Goal: Information Seeking & Learning: Learn about a topic

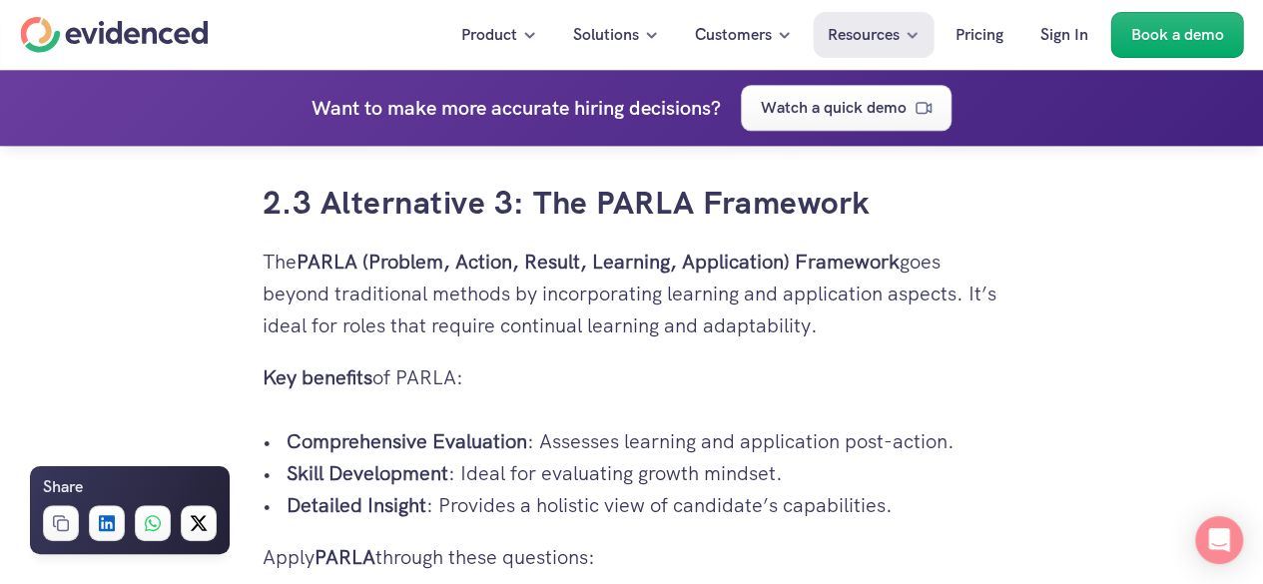
scroll to position [4915, 0]
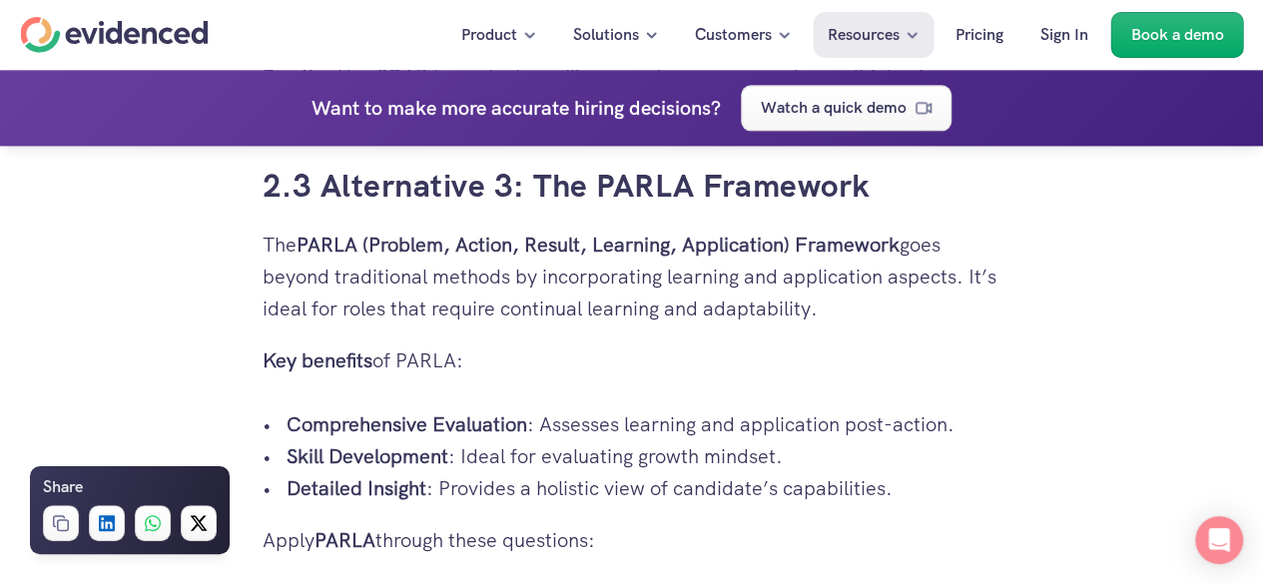
drag, startPoint x: 262, startPoint y: 241, endPoint x: 535, endPoint y: 298, distance: 279.6
click at [310, 296] on p "The PARLA (Problem, Action, Result, Learning, Application) Framework goes beyon…" at bounding box center [632, 277] width 739 height 96
drag, startPoint x: 265, startPoint y: 241, endPoint x: 904, endPoint y: 241, distance: 639.8
click at [904, 241] on p "The PARLA (Problem, Action, Result, Learning, Application) Framework goes beyon…" at bounding box center [632, 277] width 739 height 96
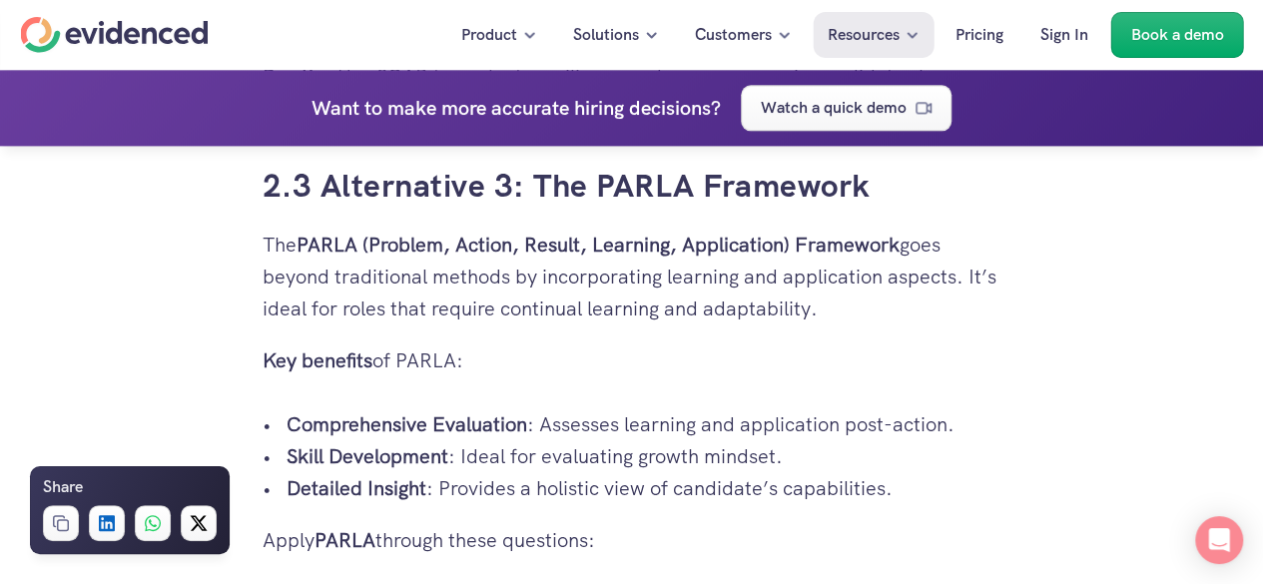
copy p "The PARLA (Problem, Action, Result, Learning, Application) Framework"
click at [338, 416] on strong "Comprehensive Evaluation" at bounding box center [406, 424] width 241 height 26
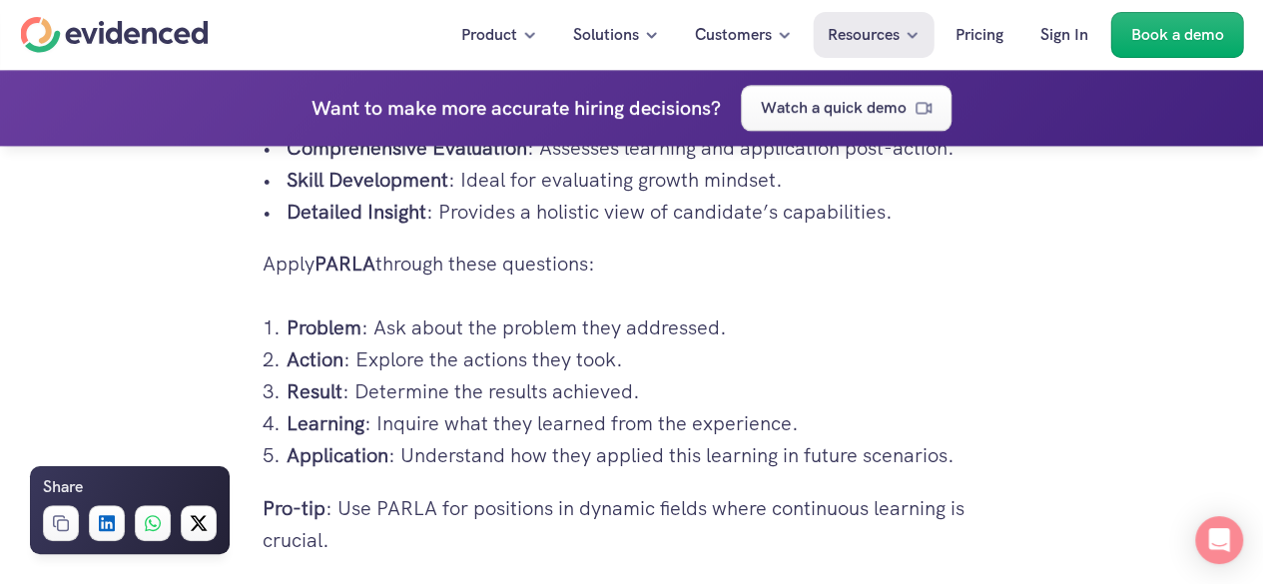
scroll to position [5274, 0]
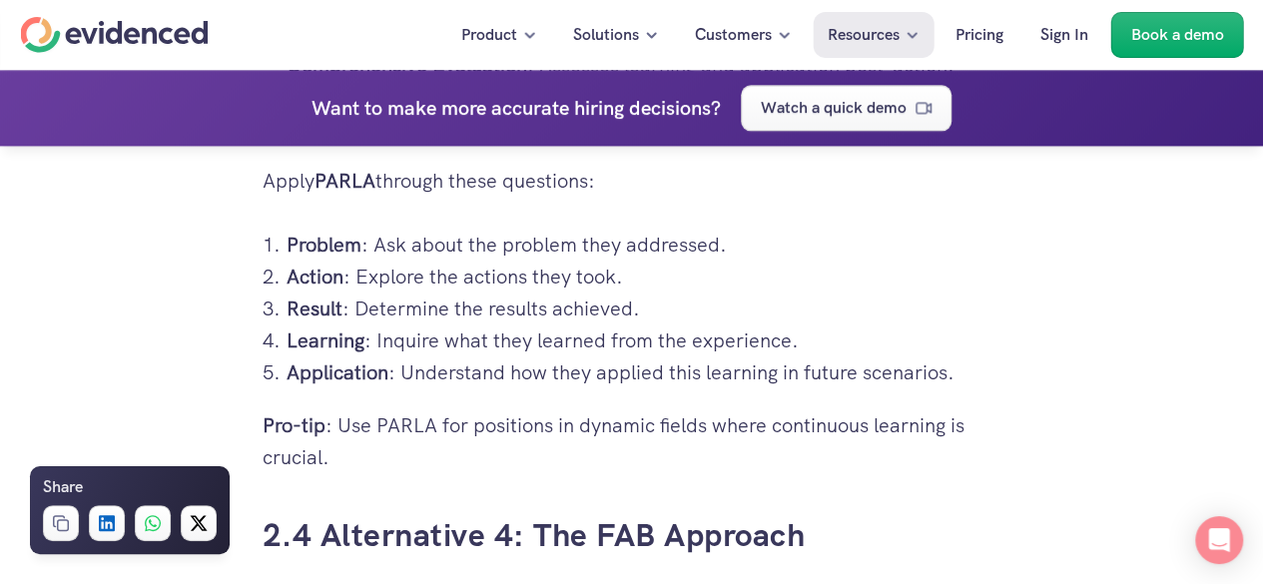
drag, startPoint x: 248, startPoint y: 230, endPoint x: 977, endPoint y: 390, distance: 747.2
click at [977, 390] on div "Hiring the right candidate can be as overwhelming as finding a needle in a hays…" at bounding box center [632, 405] width 779 height 10305
copy ol "Problem : Ask about the problem they addressed. Action : Explore the actions th…"
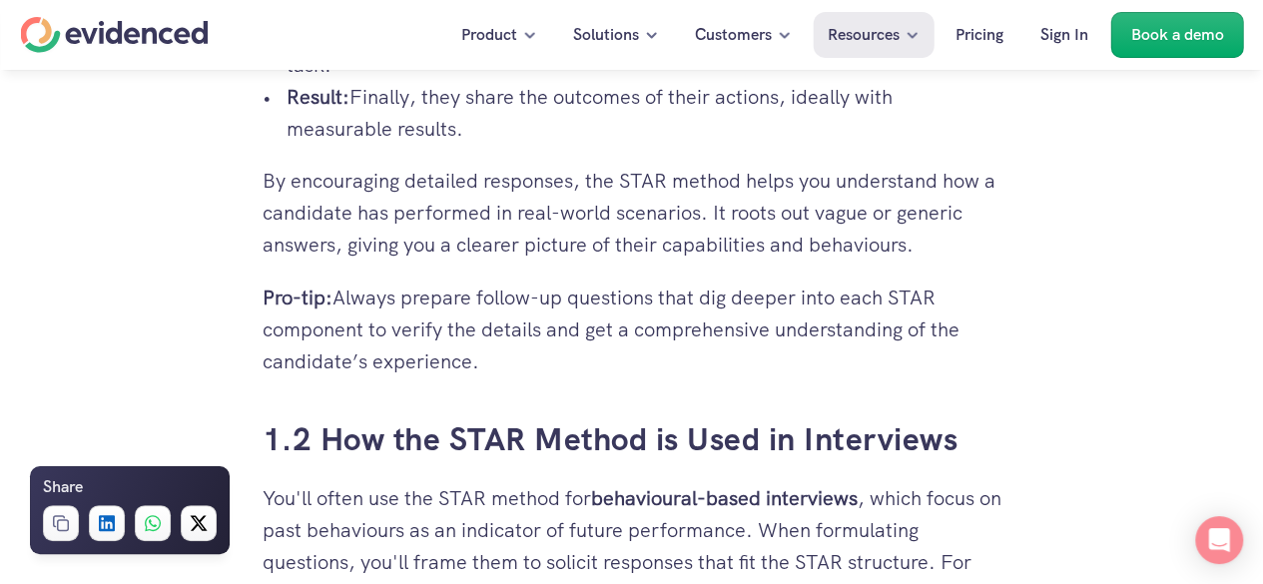
scroll to position [0, 0]
